Goal: Task Accomplishment & Management: Complete application form

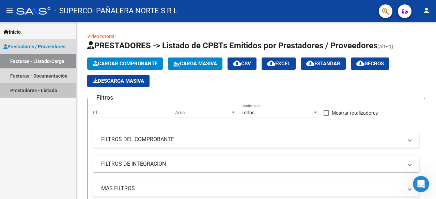
click at [40, 87] on link "Prestadores - Listado" at bounding box center [38, 90] width 76 height 15
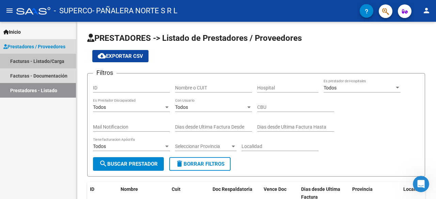
click at [41, 61] on link "Facturas - Listado/Carga" at bounding box center [38, 61] width 76 height 15
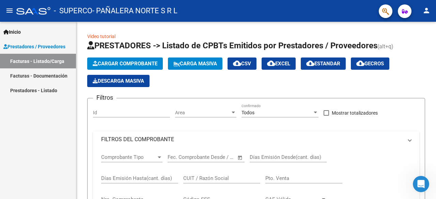
click at [44, 45] on span "Prestadores / Proveedores" at bounding box center [34, 46] width 62 height 7
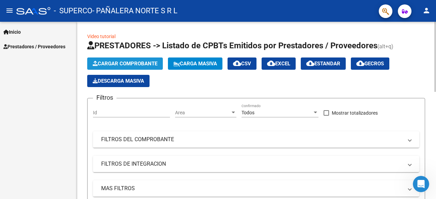
click at [130, 60] on button "Cargar Comprobante" at bounding box center [125, 64] width 76 height 12
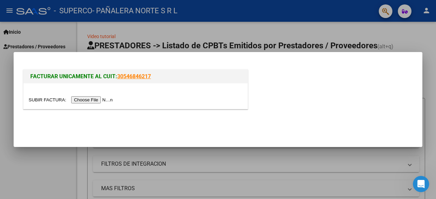
click at [95, 97] on input "file" at bounding box center [72, 99] width 86 height 7
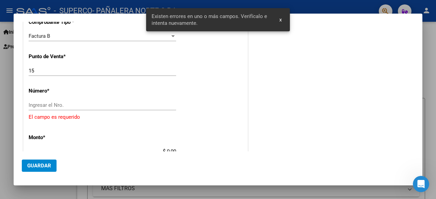
scroll to position [176, 0]
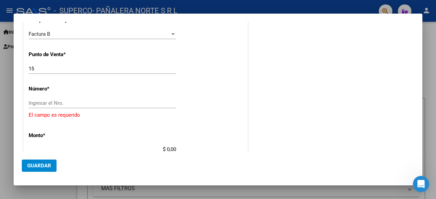
click at [55, 100] on input "Ingresar el Nro." at bounding box center [103, 103] width 148 height 6
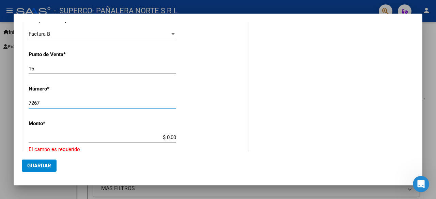
type input "7267"
click at [165, 135] on input "$ 0,00" at bounding box center [103, 138] width 148 height 6
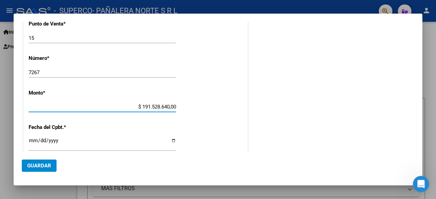
scroll to position [191, 0]
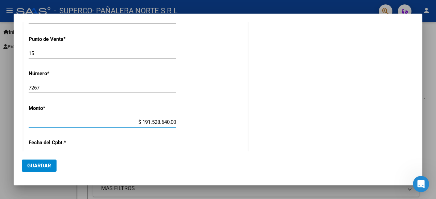
click at [175, 121] on app-form-text-field "Monto * $ 191.528.640,00 [GEOGRAPHIC_DATA]" at bounding box center [105, 115] width 153 height 20
click at [169, 119] on input "$ 191.528.640,00" at bounding box center [103, 122] width 148 height 6
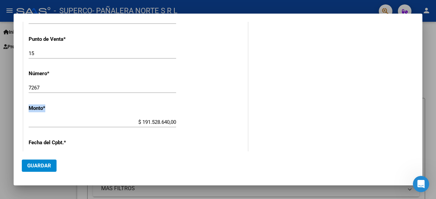
drag, startPoint x: 175, startPoint y: 120, endPoint x: 120, endPoint y: 116, distance: 55.0
click at [120, 116] on div "CUIT * 30-67742062-2 Ingresar CUIT ANALISIS PRESTADOR PAÑALERA NORTE S R L ARCA…" at bounding box center [136, 119] width 224 height 456
click at [174, 119] on input "$ 191.528.640,00" at bounding box center [103, 122] width 148 height 6
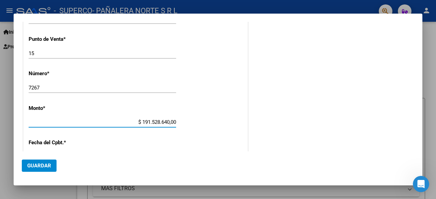
click at [173, 120] on input "$ 191.528.640,00" at bounding box center [103, 122] width 148 height 6
type input "$ 191.528,64"
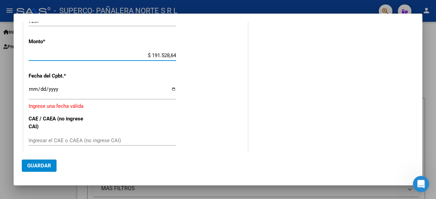
scroll to position [259, 0]
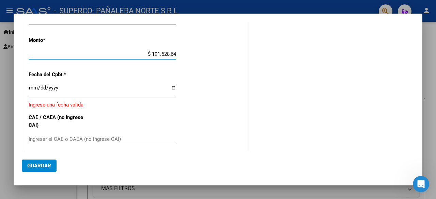
click at [32, 89] on input "Ingresar la fecha" at bounding box center [103, 90] width 148 height 11
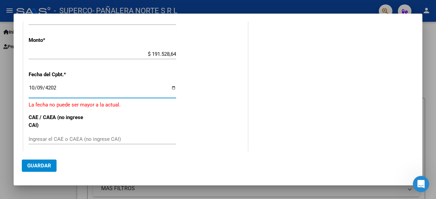
type input "[DATE]"
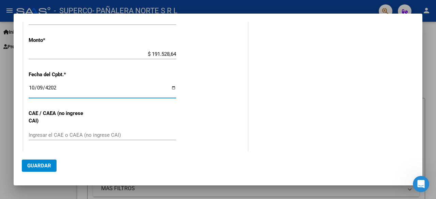
click at [105, 126] on div "CUIT * 30-67742062-2 Ingresar CUIT ANALISIS PRESTADOR PAÑALERA NORTE S R L ARCA…" at bounding box center [136, 49] width 224 height 452
click at [105, 132] on input "Ingresar el CAE o CAEA (no ingrese CAI)" at bounding box center [103, 135] width 148 height 6
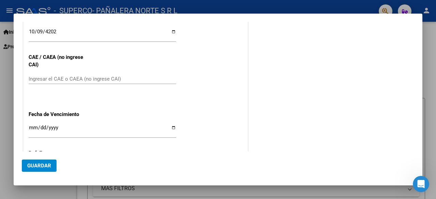
scroll to position [316, 0]
click at [124, 77] on input "Ingresar el CAE o CAEA (no ingrese CAI)" at bounding box center [103, 79] width 148 height 6
paste input "75412249890065"
type input "75412249890065"
click at [30, 128] on input "Ingresar la fecha" at bounding box center [103, 130] width 148 height 11
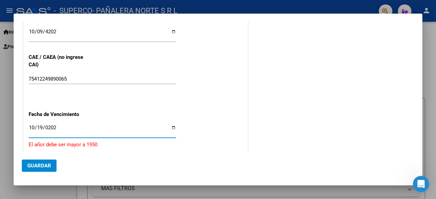
type input "[DATE]"
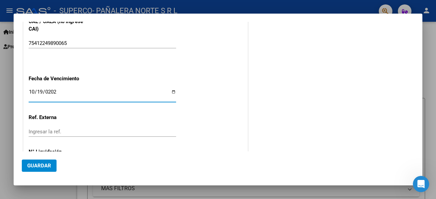
scroll to position [384, 0]
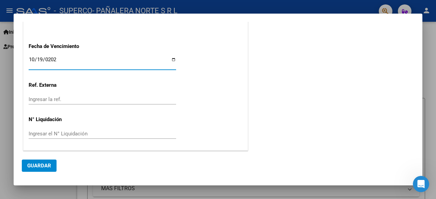
click at [31, 163] on span "Guardar" at bounding box center [39, 166] width 24 height 6
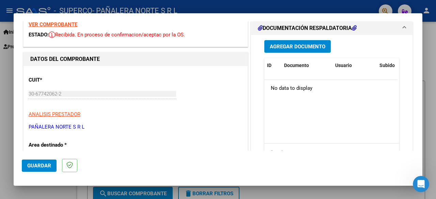
scroll to position [0, 0]
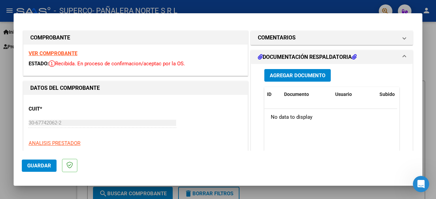
click at [292, 73] on span "Agregar Documento" at bounding box center [298, 76] width 56 height 6
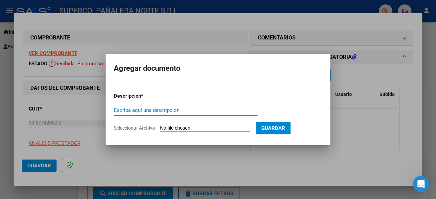
click at [199, 108] on input "Escriba aquí una descripcion" at bounding box center [186, 110] width 144 height 6
click at [284, 126] on span "Guardar" at bounding box center [273, 128] width 24 height 6
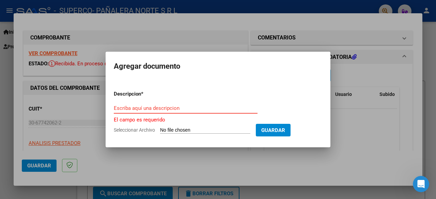
click at [198, 111] on input "Escriba aquí una descripcion" at bounding box center [186, 108] width 144 height 6
click at [247, 129] on input "Seleccionar Archivo" at bounding box center [205, 130] width 90 height 6
type input "C:\fakepath\CUD [PERSON_NAME].jpg"
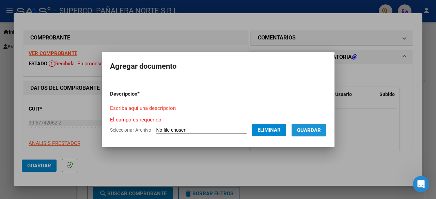
click at [319, 131] on span "Guardar" at bounding box center [309, 130] width 24 height 6
click at [203, 106] on input "Escriba aquí una descripcion" at bounding box center [184, 108] width 149 height 6
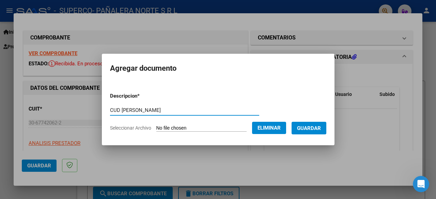
type input "CUD [PERSON_NAME]"
click at [314, 130] on span "Guardar" at bounding box center [309, 128] width 24 height 6
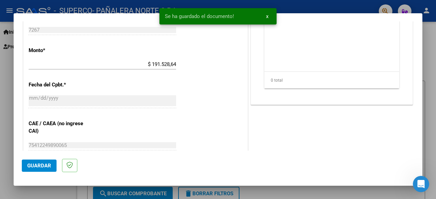
scroll to position [273, 0]
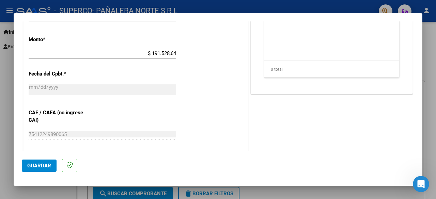
click at [30, 163] on span "Guardar" at bounding box center [39, 166] width 24 height 6
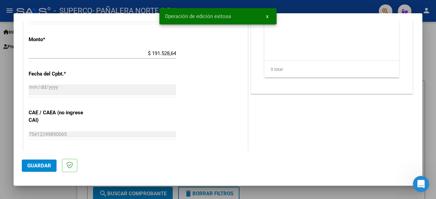
click at [432, 57] on div at bounding box center [218, 99] width 436 height 199
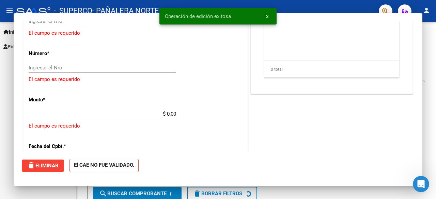
scroll to position [0, 0]
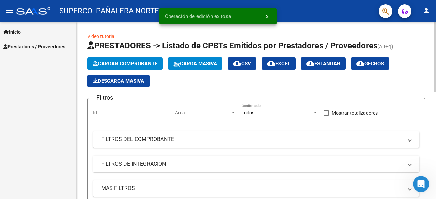
click at [131, 57] on app-list-header "PRESTADORES -> Listado de CPBTs Emitidos por Prestadores / Proveedores (alt+q) …" at bounding box center [256, 132] width 338 height 184
click at [127, 63] on span "Cargar Comprobante" at bounding box center [125, 64] width 65 height 6
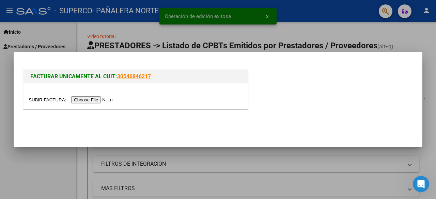
click at [92, 99] on input "file" at bounding box center [72, 99] width 86 height 7
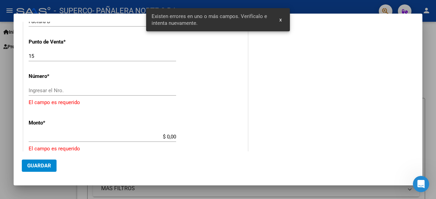
scroll to position [189, 0]
click at [87, 89] on input "Ingresar el Nro." at bounding box center [103, 90] width 148 height 6
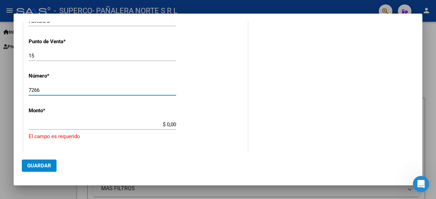
type input "7266"
click at [165, 126] on input "$ 0,00" at bounding box center [103, 125] width 148 height 6
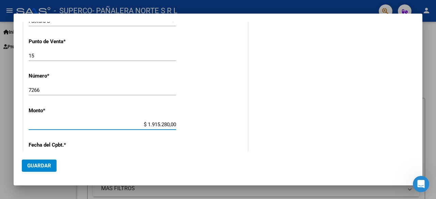
click at [174, 124] on input "$ 1.915.280,00" at bounding box center [103, 125] width 148 height 6
type input "$ 191.528,64"
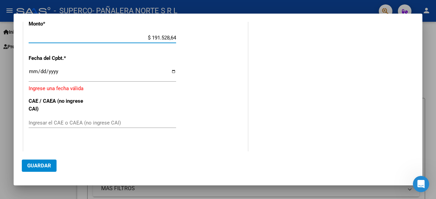
scroll to position [291, 0]
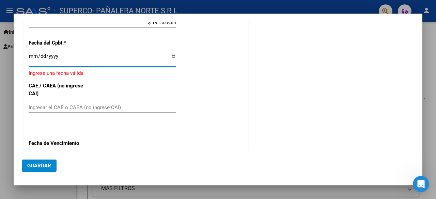
click at [34, 56] on input "Ingresar la fecha" at bounding box center [103, 59] width 148 height 11
type input "[DATE]"
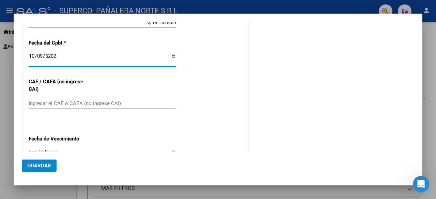
click at [56, 105] on input "Ingresar el CAE o CAEA (no ingrese CAI)" at bounding box center [103, 104] width 148 height 6
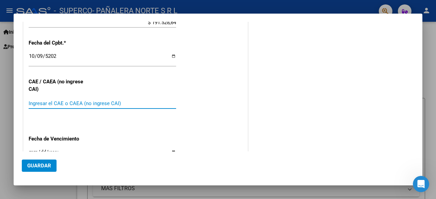
paste input "75412249185767"
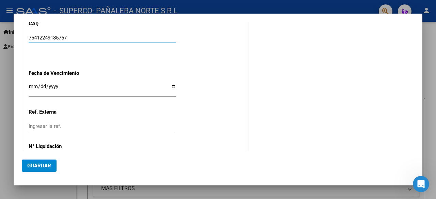
scroll to position [359, 0]
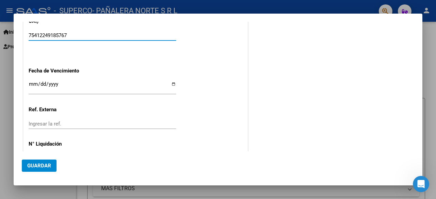
type input "75412249185767"
click at [32, 84] on input "Ingresar la fecha" at bounding box center [103, 86] width 148 height 11
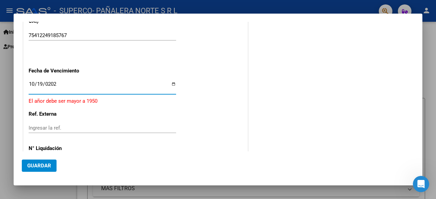
type input "[DATE]"
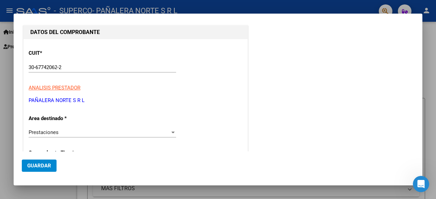
scroll to position [247, 0]
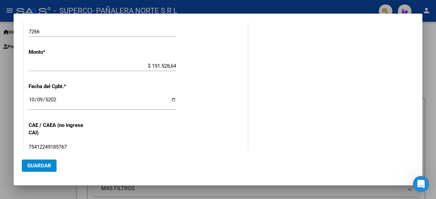
click at [34, 167] on span "Guardar" at bounding box center [39, 166] width 24 height 6
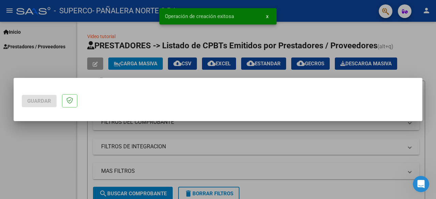
scroll to position [0, 0]
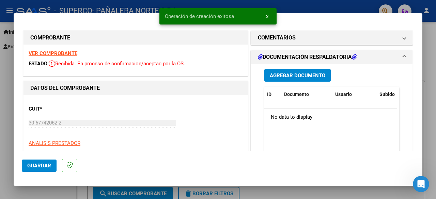
click at [294, 71] on button "Agregar Documento" at bounding box center [298, 75] width 66 height 13
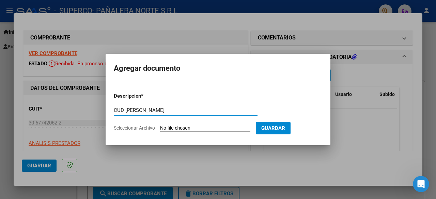
type input "CUD [PERSON_NAME]"
click at [201, 129] on input "Seleccionar Archivo" at bounding box center [205, 128] width 90 height 6
type input "C:\fakepath\CUD [PERSON_NAME] (1).pdf"
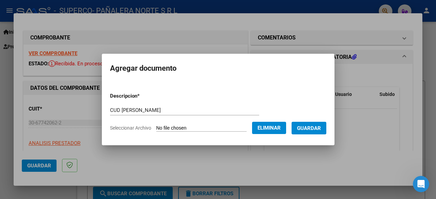
click at [311, 130] on span "Guardar" at bounding box center [309, 128] width 24 height 6
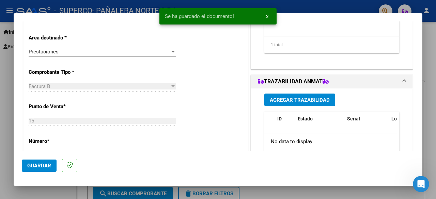
scroll to position [273, 0]
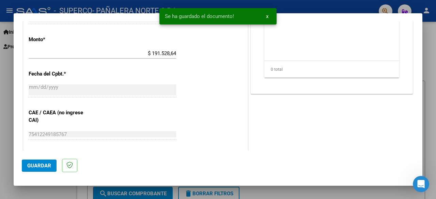
click at [38, 165] on span "Guardar" at bounding box center [39, 166] width 24 height 6
click at [436, 119] on div at bounding box center [218, 99] width 436 height 199
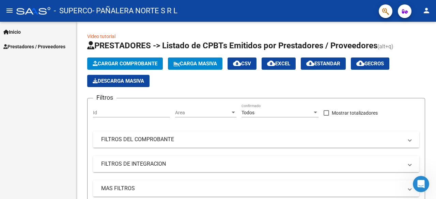
click at [20, 28] on span "Inicio" at bounding box center [11, 31] width 17 height 7
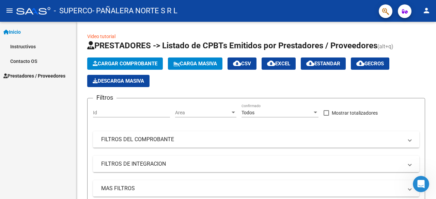
click at [32, 76] on span "Prestadores / Proveedores" at bounding box center [34, 75] width 62 height 7
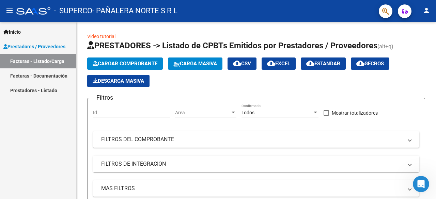
click at [32, 76] on link "Facturas - Documentación" at bounding box center [38, 76] width 76 height 15
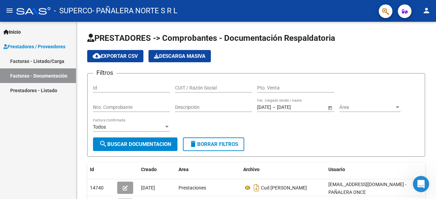
click at [33, 90] on link "Prestadores - Listado" at bounding box center [38, 90] width 76 height 15
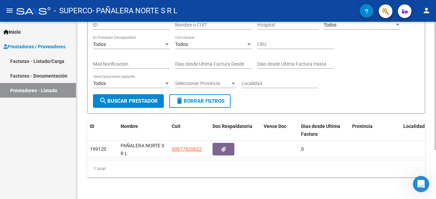
scroll to position [67, 0]
click at [40, 59] on link "Facturas - Listado/Carga" at bounding box center [38, 61] width 76 height 15
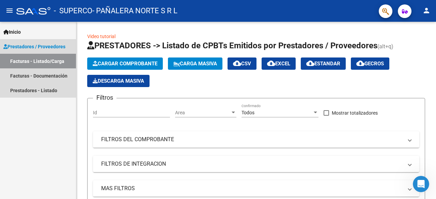
click at [40, 44] on span "Prestadores / Proveedores" at bounding box center [34, 46] width 62 height 7
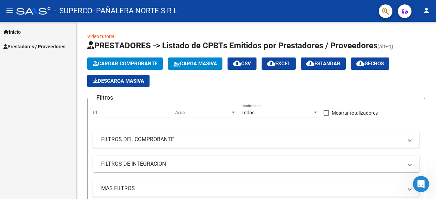
click at [37, 45] on span "Prestadores / Proveedores" at bounding box center [34, 46] width 62 height 7
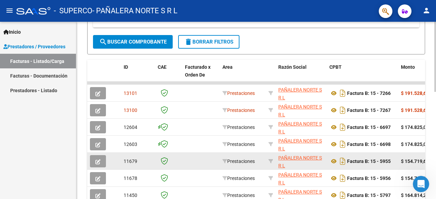
scroll to position [169, 0]
